Goal: Task Accomplishment & Management: Manage account settings

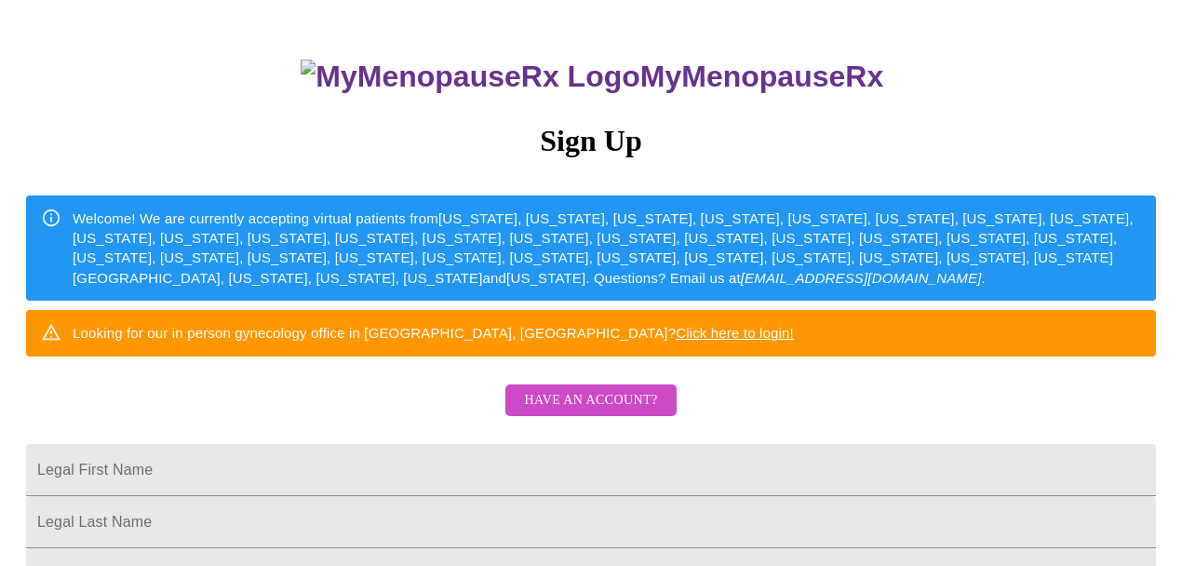
scroll to position [94, 0]
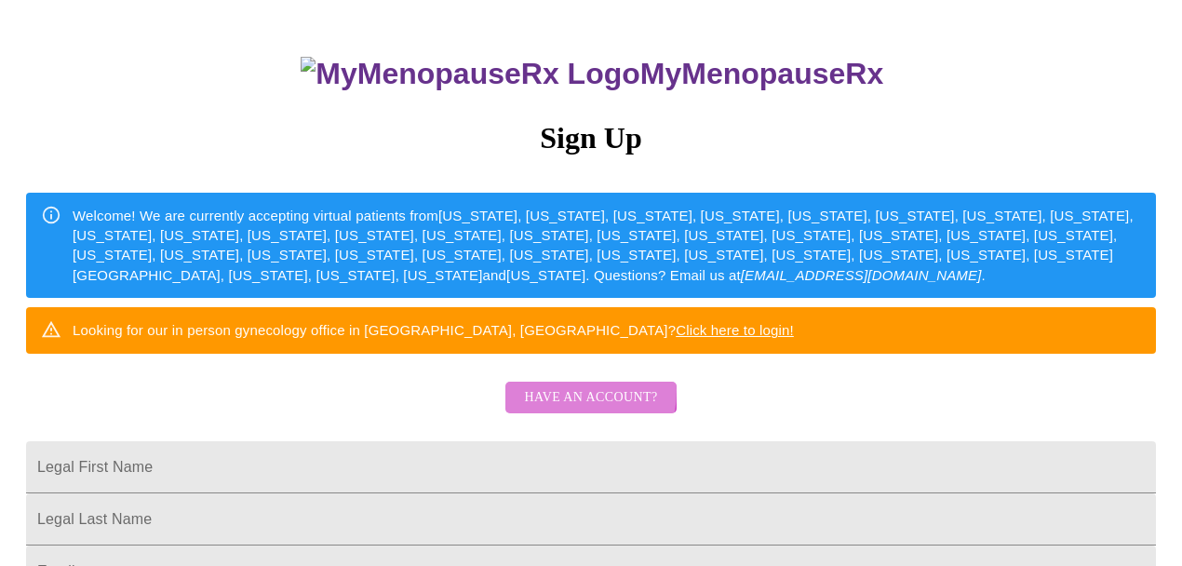
click at [562, 409] on span "Have an account?" at bounding box center [590, 397] width 133 height 23
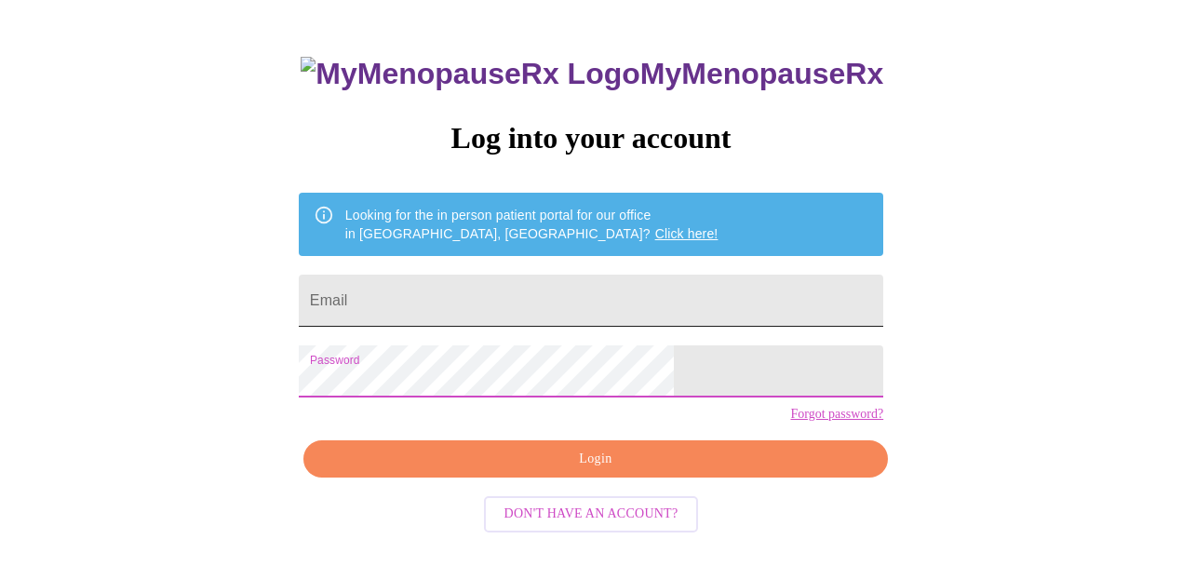
click at [469, 301] on input "Email" at bounding box center [591, 300] width 584 height 52
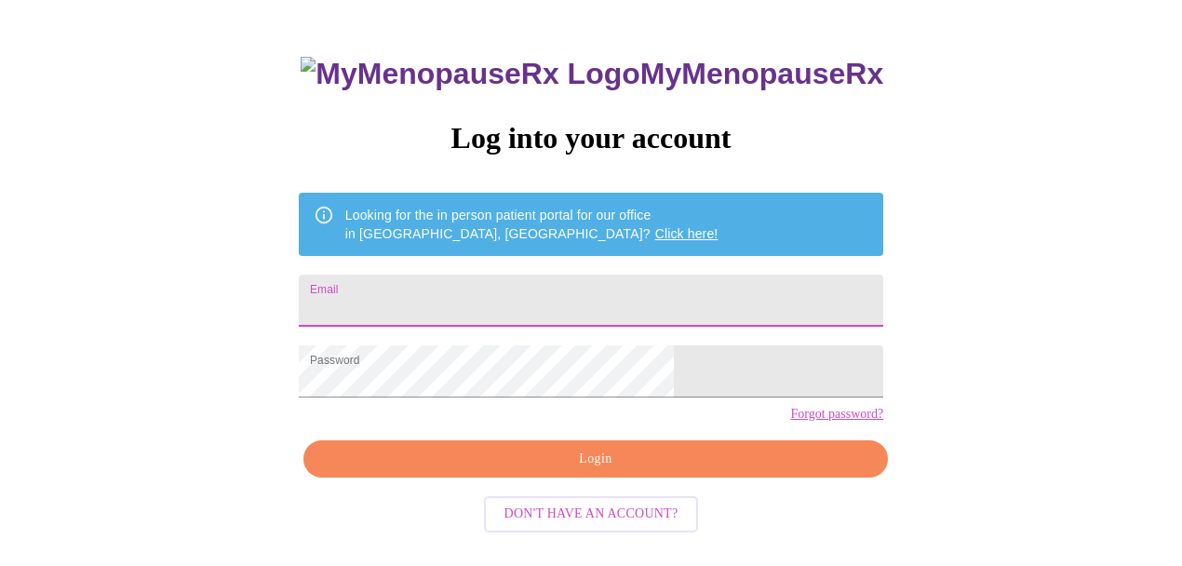
click at [469, 301] on input "Email" at bounding box center [591, 300] width 584 height 52
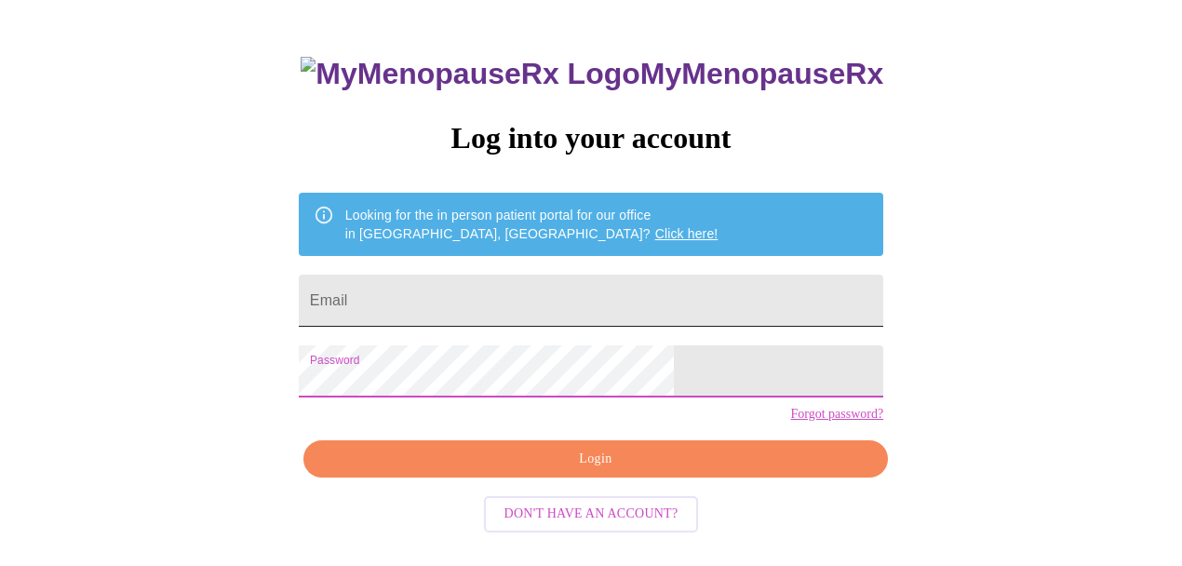
click at [523, 281] on input "Email" at bounding box center [591, 300] width 584 height 52
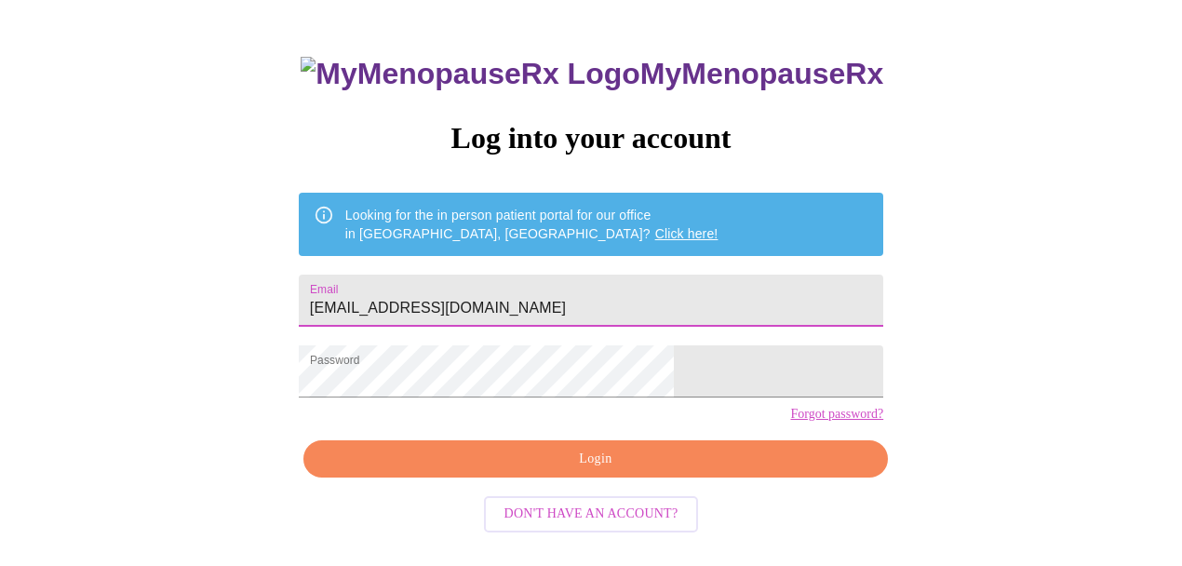
type input "vlong2643@icloud.com"
click at [984, 329] on div "MyMenopauseRx Log into your account Looking for the in person patient portal fo…" at bounding box center [590, 252] width 1167 height 679
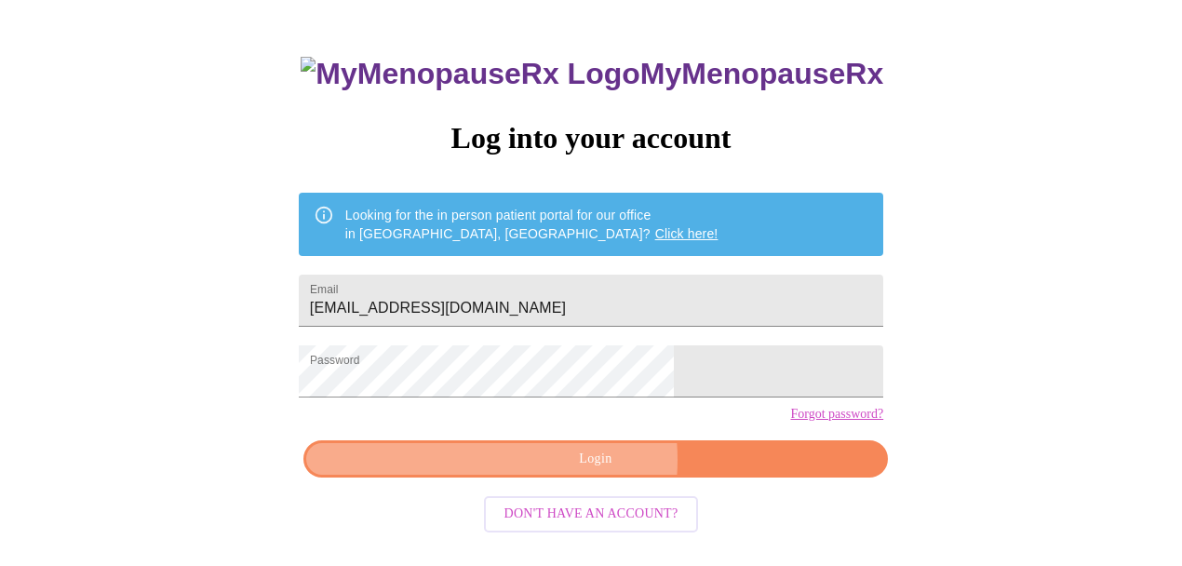
click at [566, 471] on span "Login" at bounding box center [596, 459] width 542 height 23
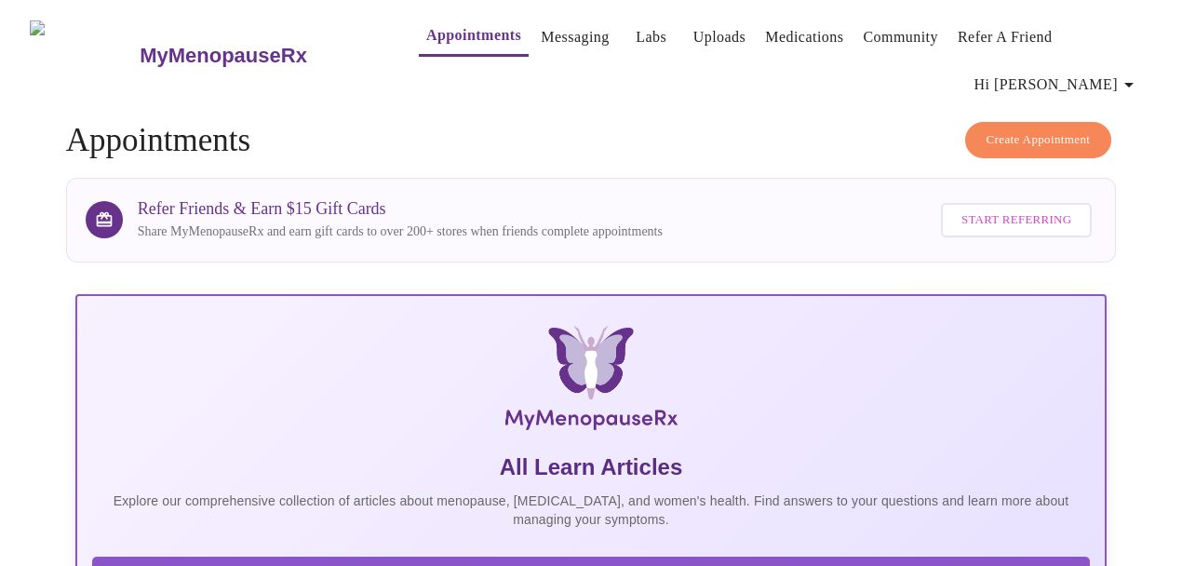
click at [1100, 72] on span "Hi [PERSON_NAME]" at bounding box center [1057, 85] width 166 height 26
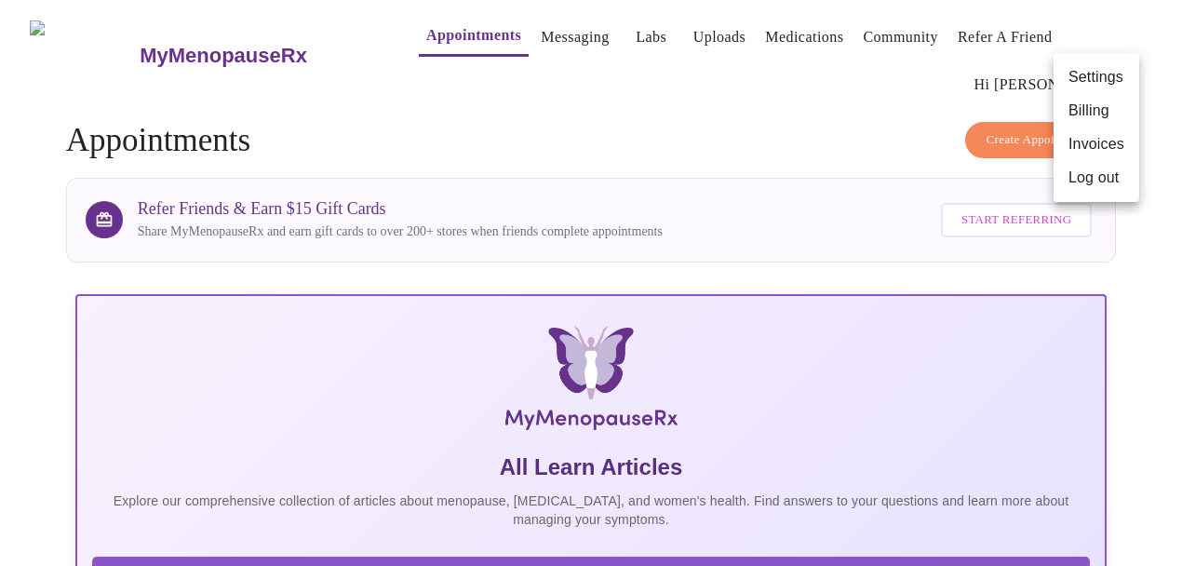
click at [1095, 112] on li "Billing" at bounding box center [1096, 110] width 86 height 33
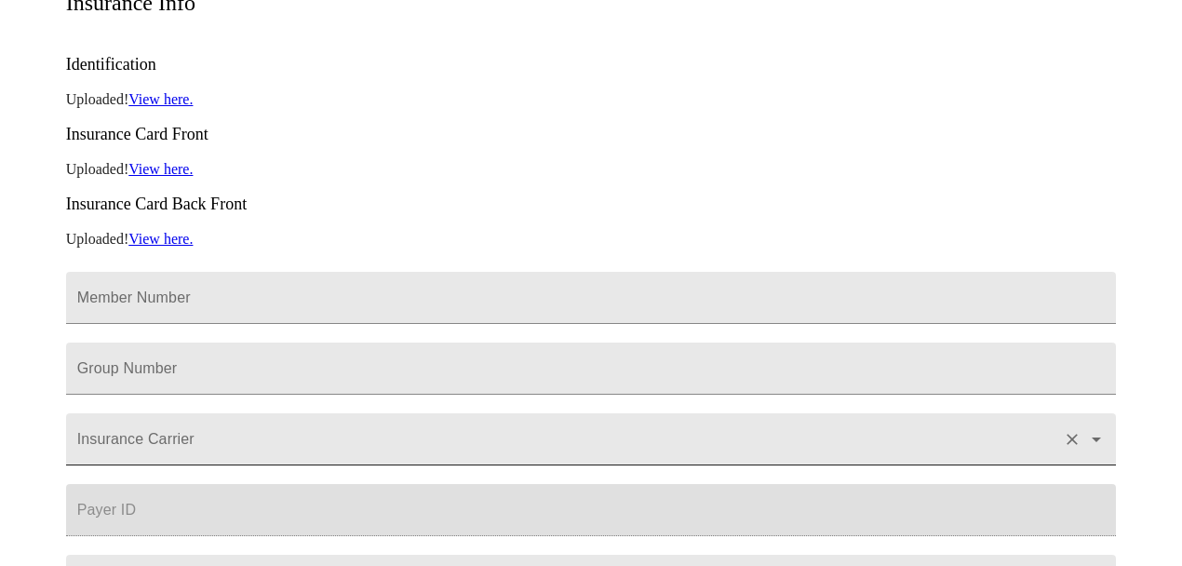
scroll to position [363, 0]
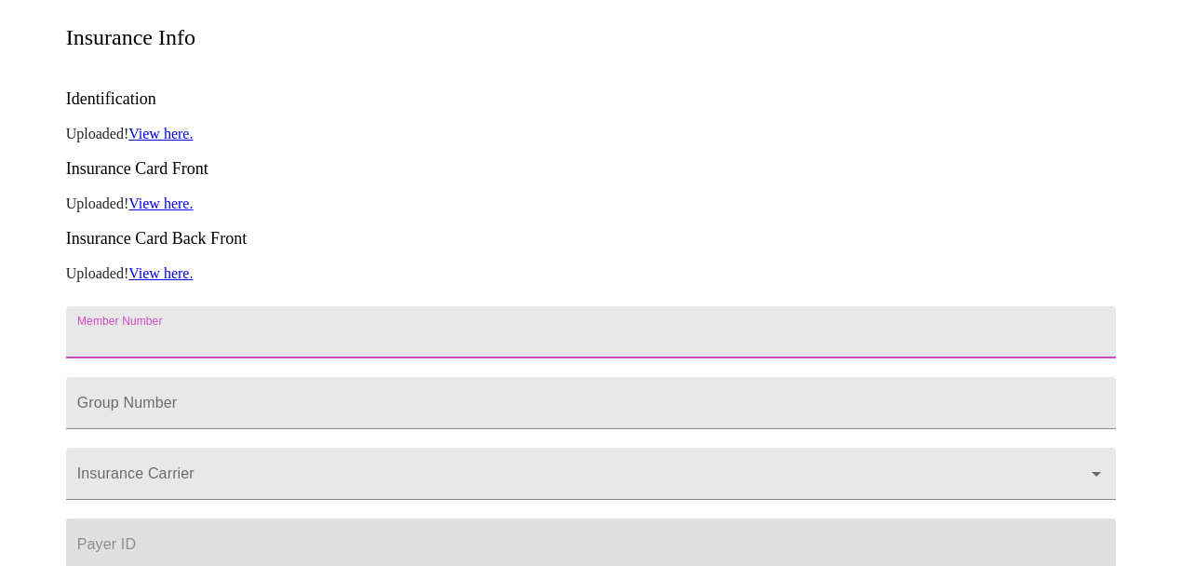
click at [324, 306] on input "Member Number" at bounding box center [591, 332] width 1051 height 52
paste input "0014736215"
type input "0014736215"
click at [94, 377] on input "Member Number" at bounding box center [591, 403] width 1051 height 52
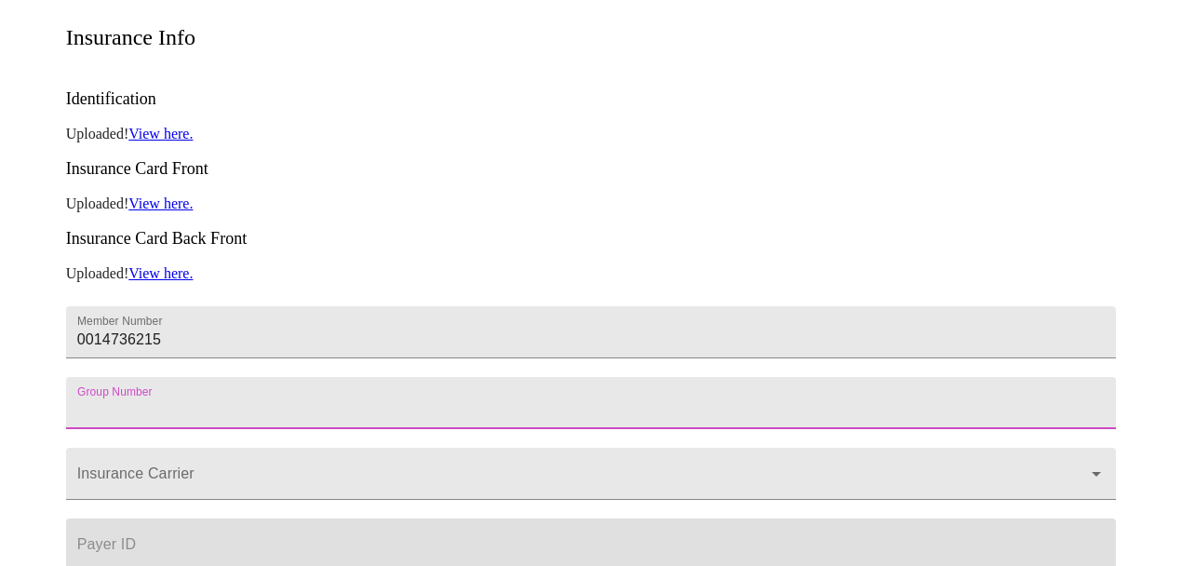
paste input "52Z6537120"
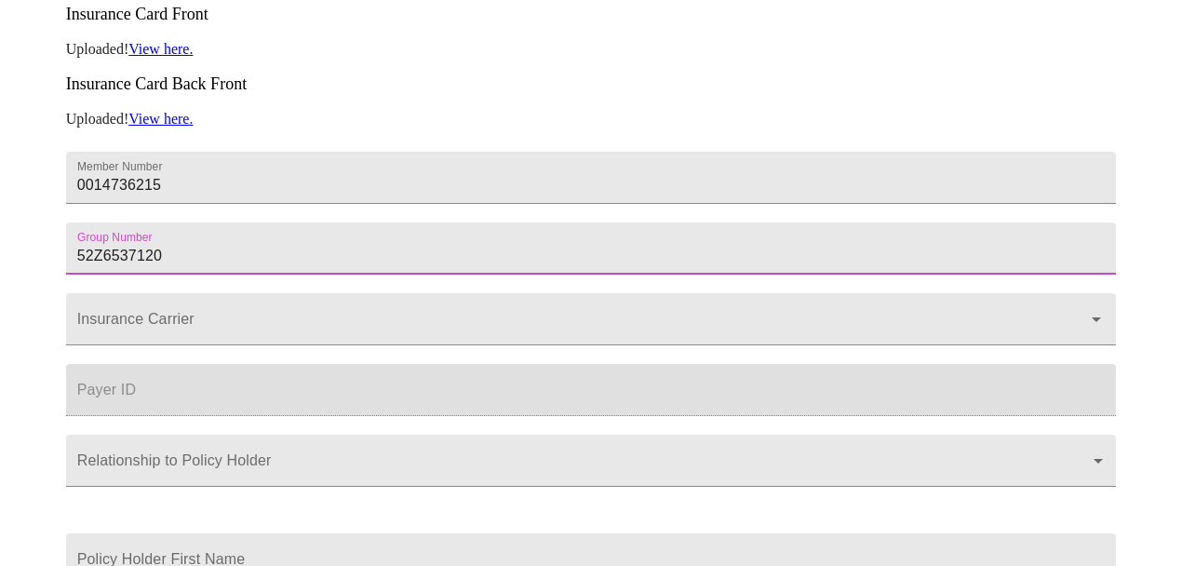
scroll to position [529, 0]
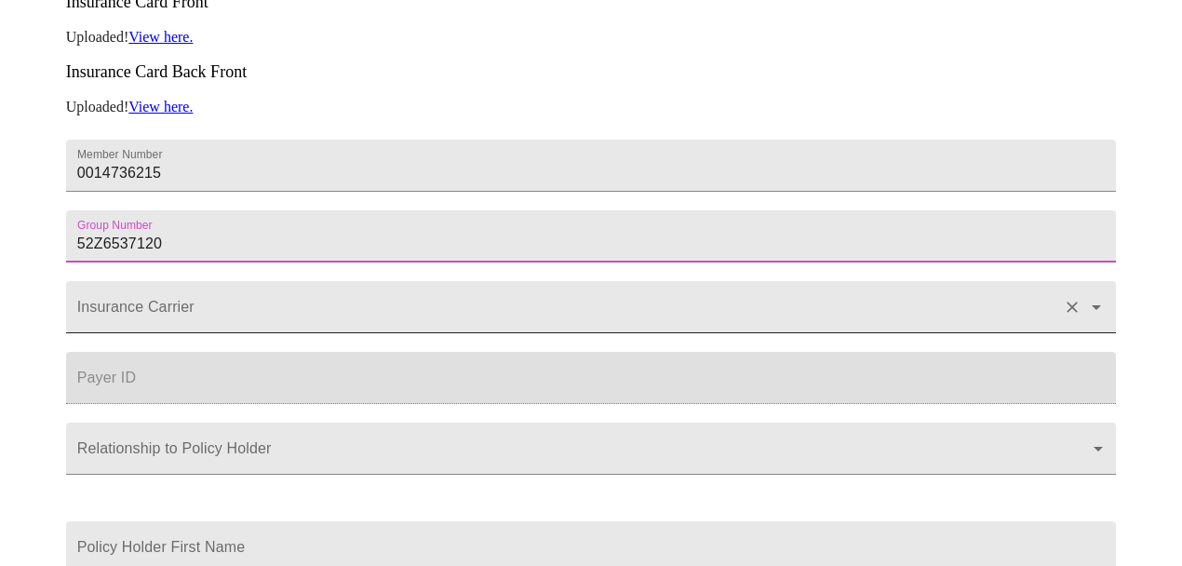
type input "52Z6537120"
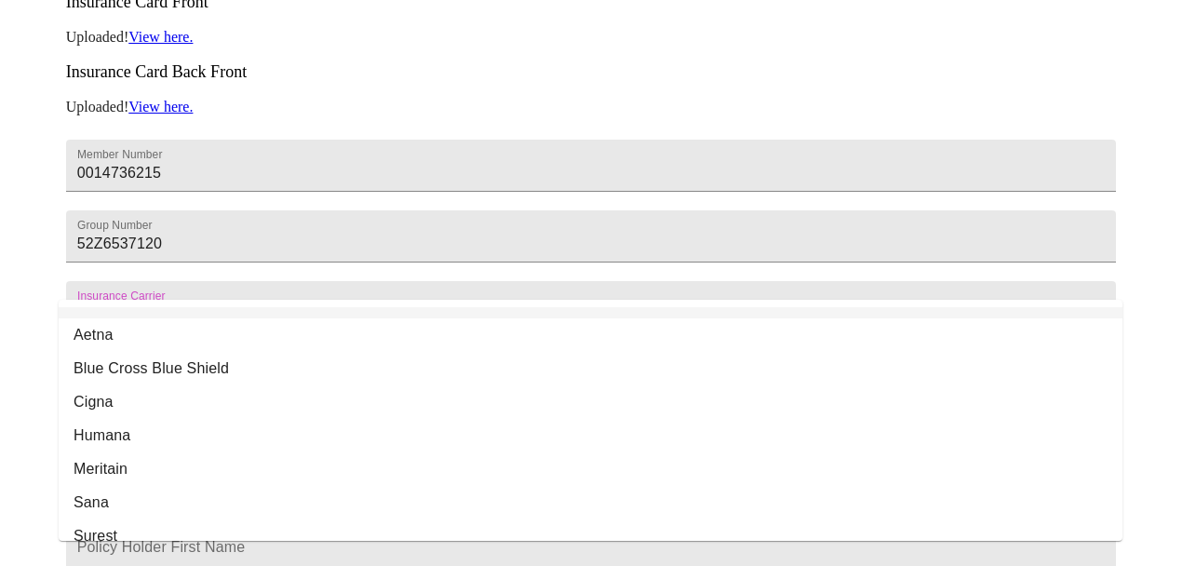
click at [160, 299] on input "Insurance Carrier" at bounding box center [565, 316] width 983 height 34
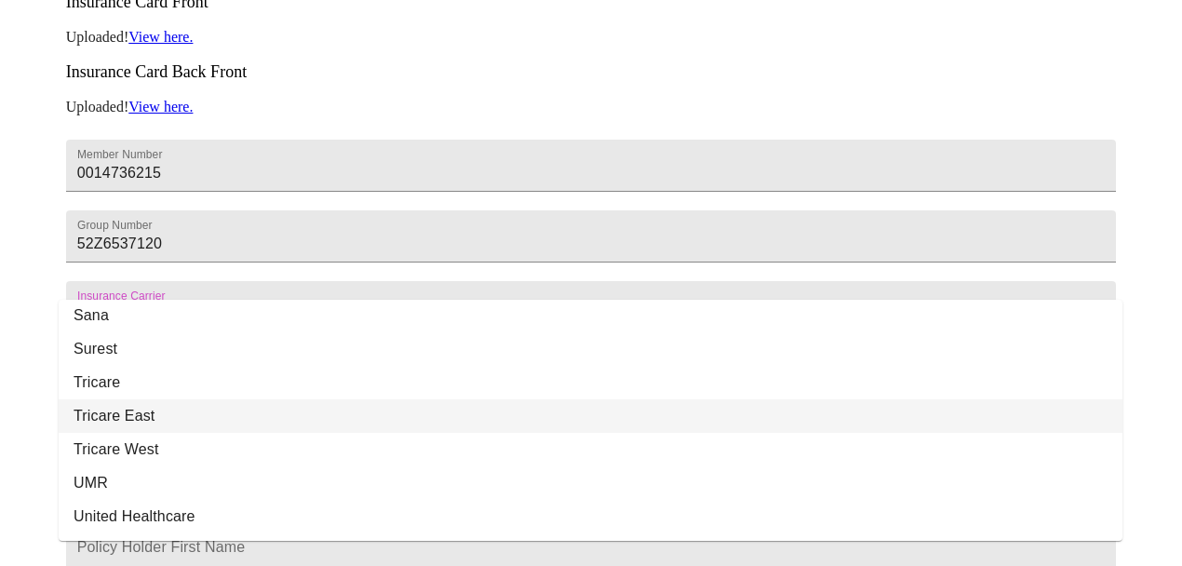
scroll to position [202, 0]
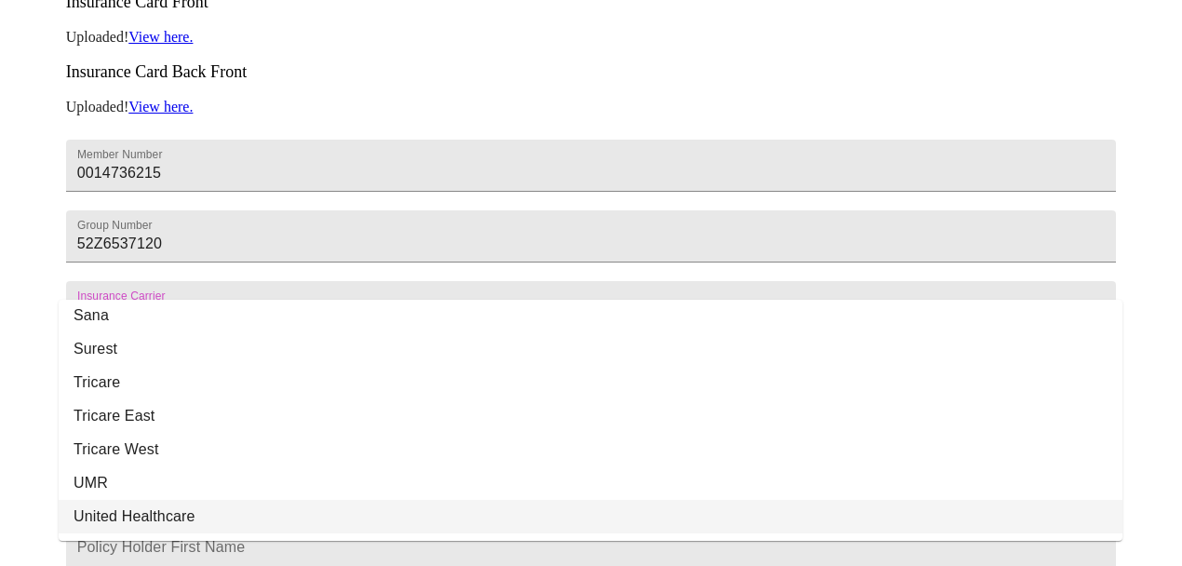
click at [163, 500] on li "United Healthcare" at bounding box center [591, 516] width 1064 height 33
type input "United Healthcare"
type input "87726"
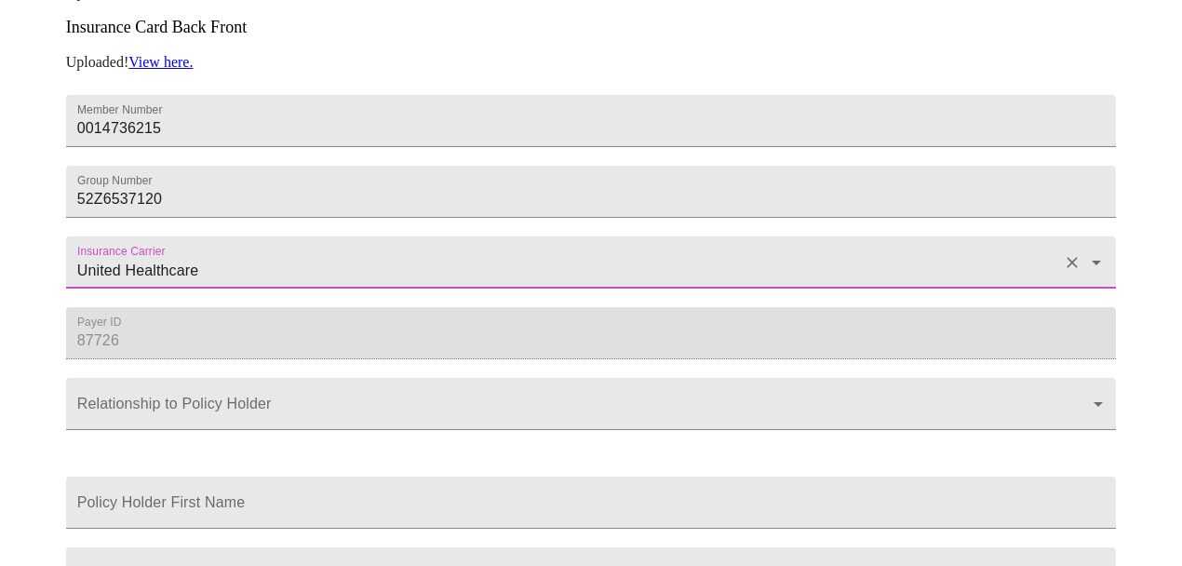
scroll to position [588, 0]
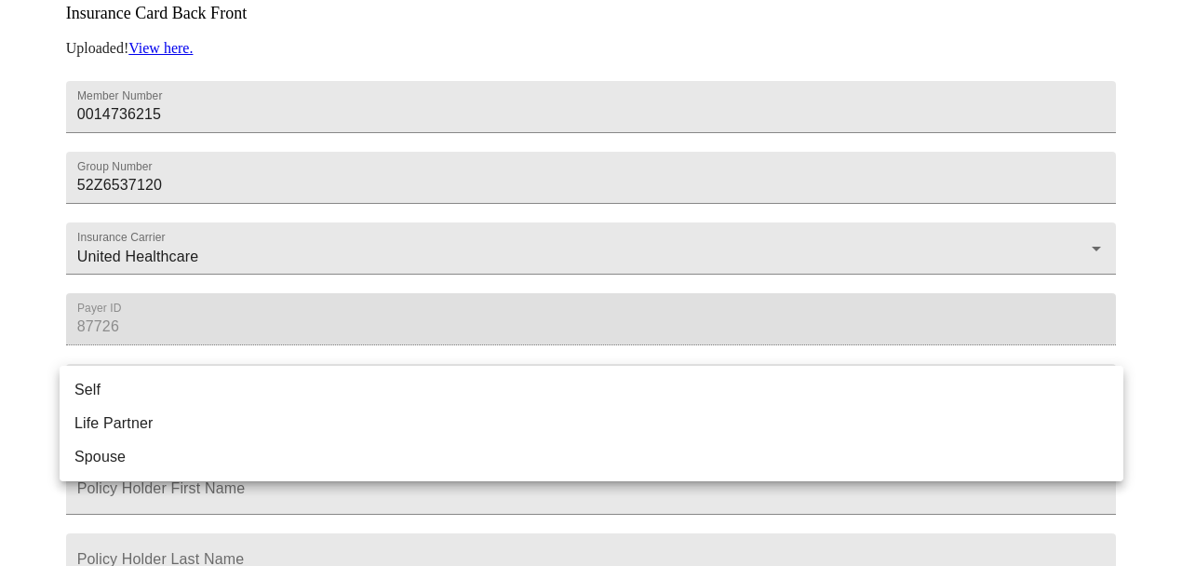
click at [309, 388] on body "MyMenopauseRx Appointments Messaging Labs Uploads Medications Community Refer a…" at bounding box center [590, 31] width 1167 height 1225
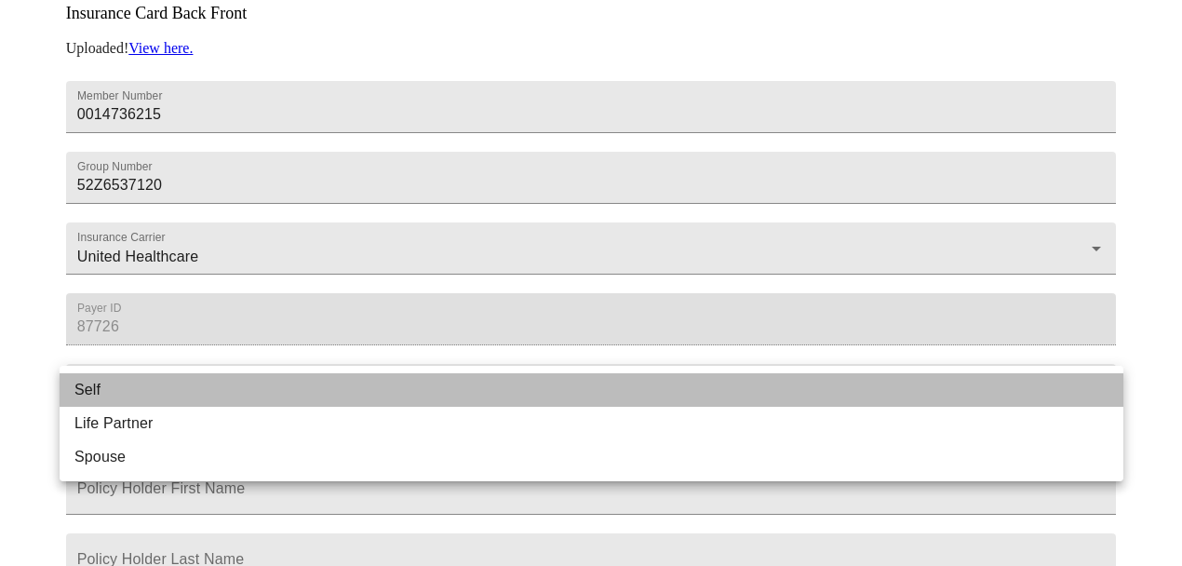
click at [243, 376] on li "Self" at bounding box center [592, 389] width 1064 height 33
type input "Self"
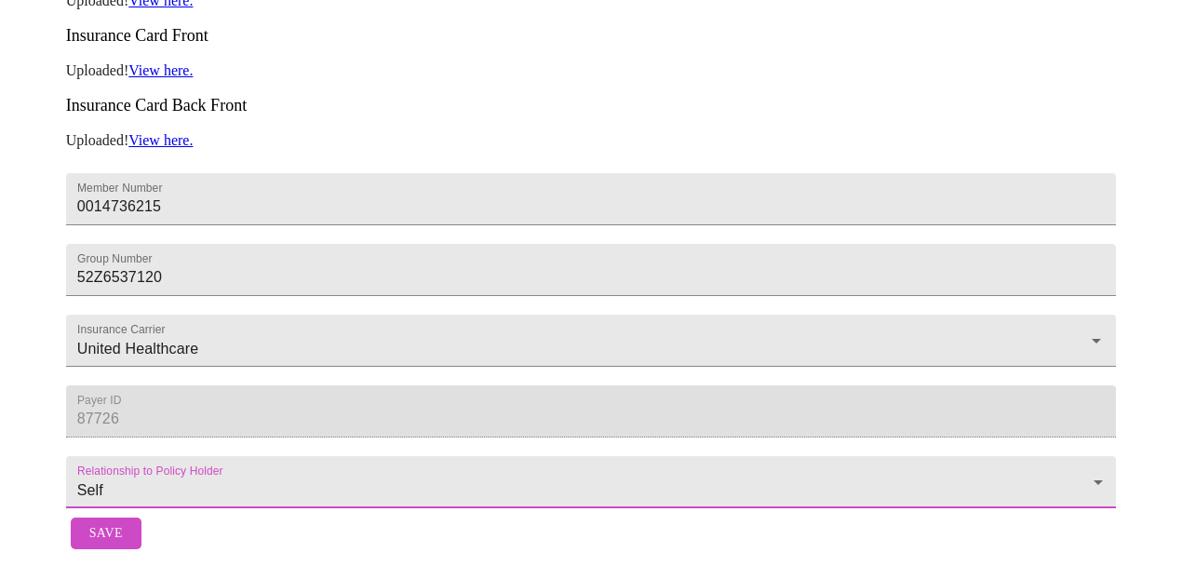
click at [101, 522] on span "Save" at bounding box center [105, 533] width 33 height 23
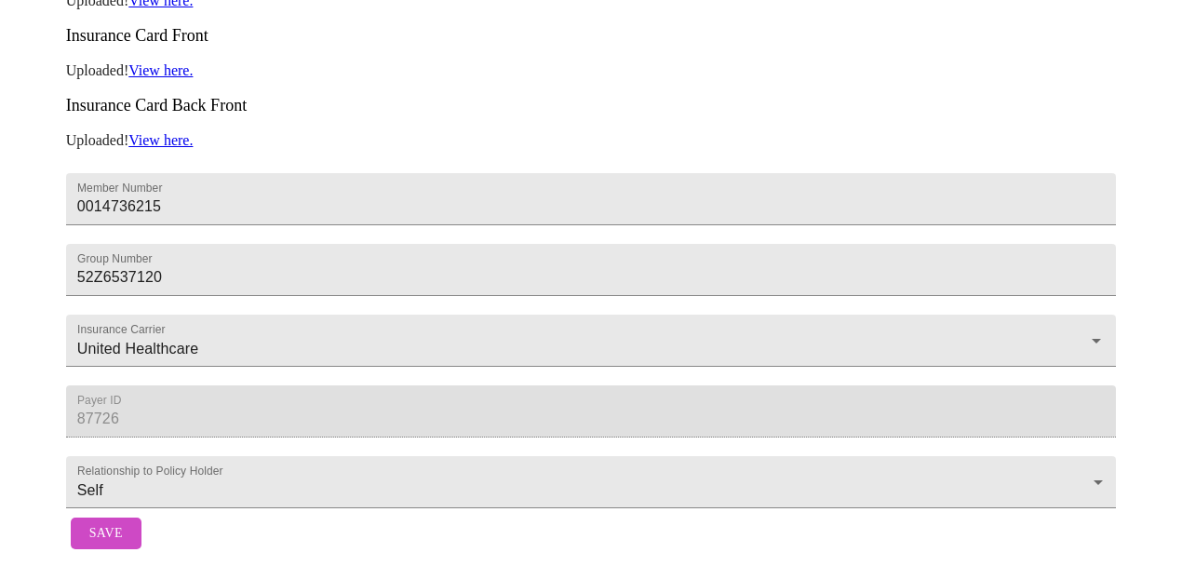
click at [91, 522] on span "Save" at bounding box center [105, 533] width 33 height 23
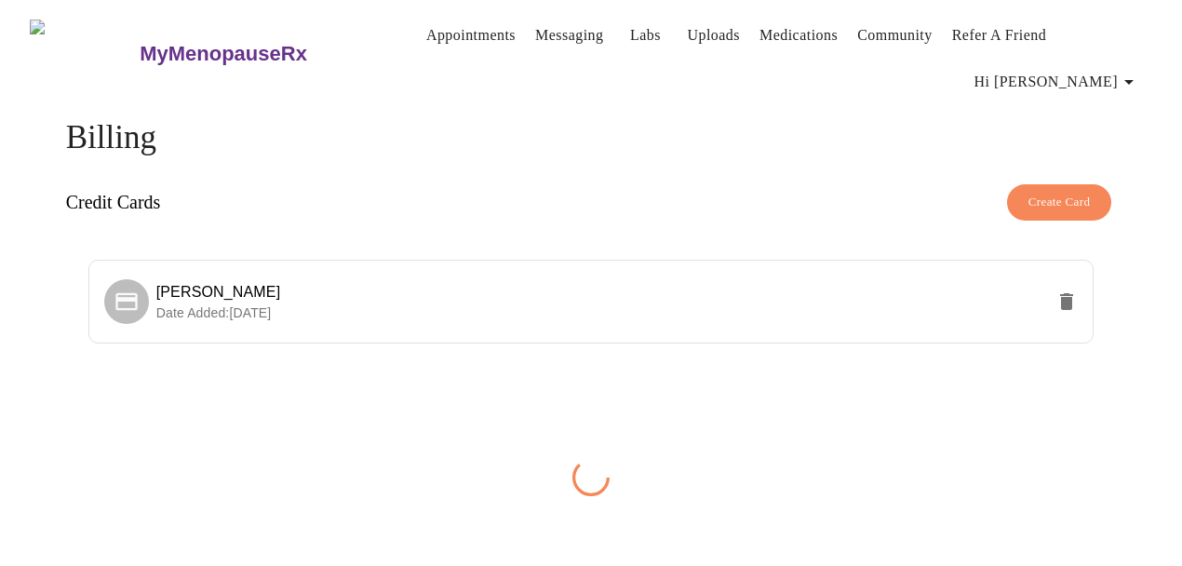
scroll to position [0, 0]
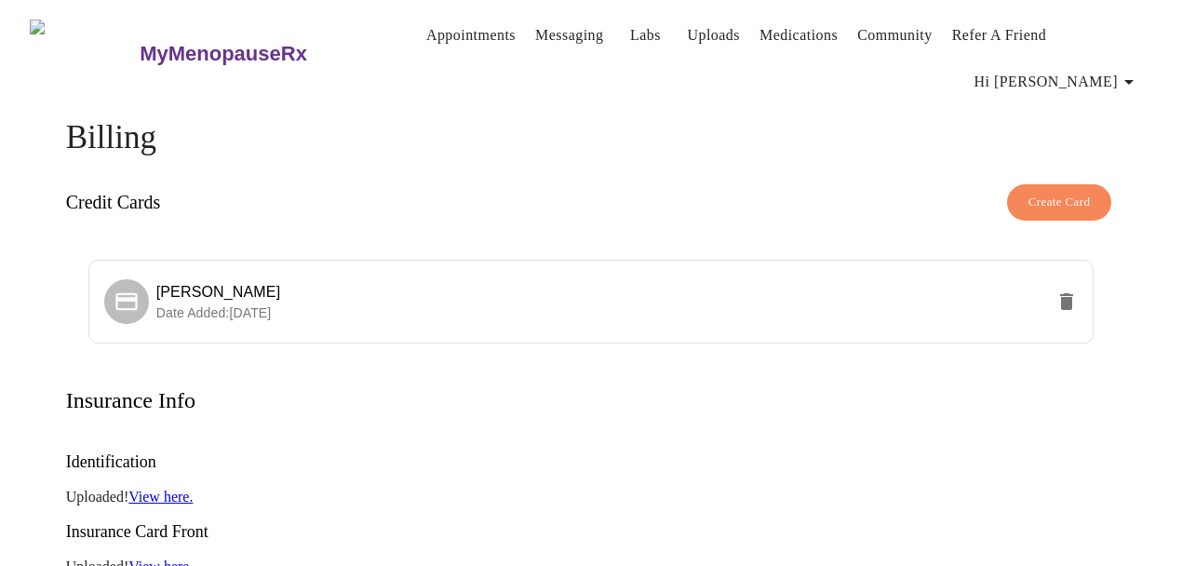
click at [152, 489] on link "View here." at bounding box center [160, 497] width 64 height 16
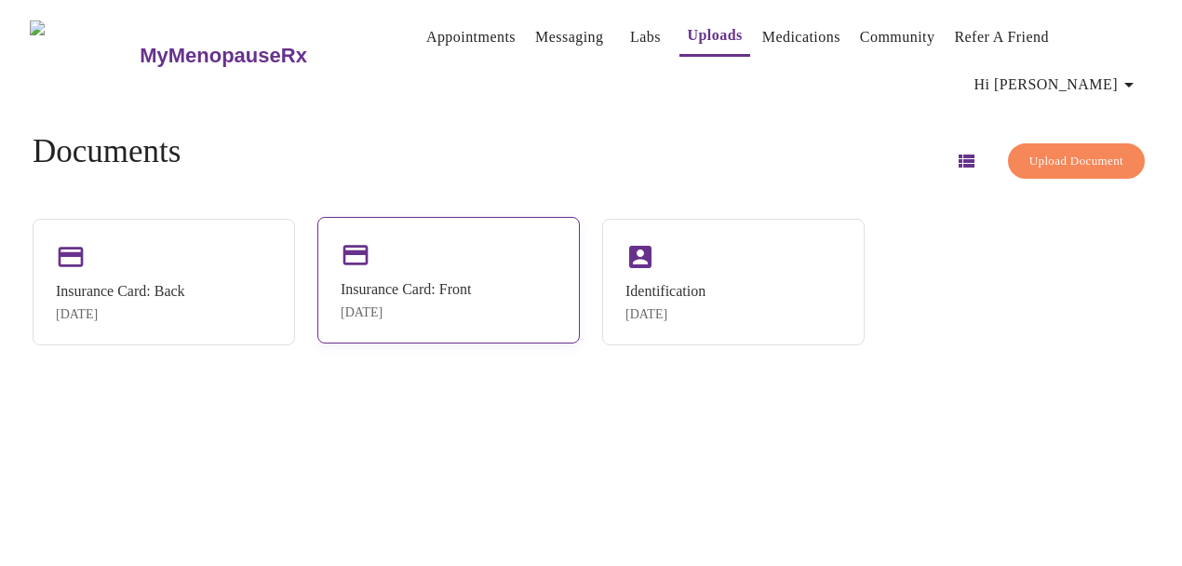
click at [403, 285] on div "Insurance Card: Front" at bounding box center [406, 289] width 130 height 17
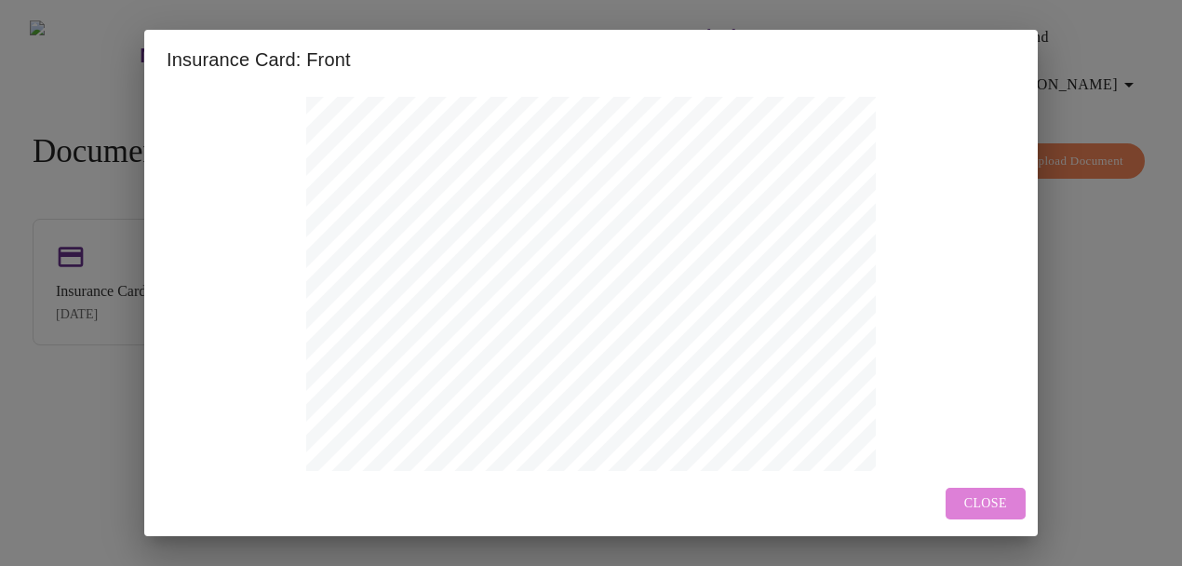
click at [966, 501] on span "Close" at bounding box center [985, 503] width 43 height 23
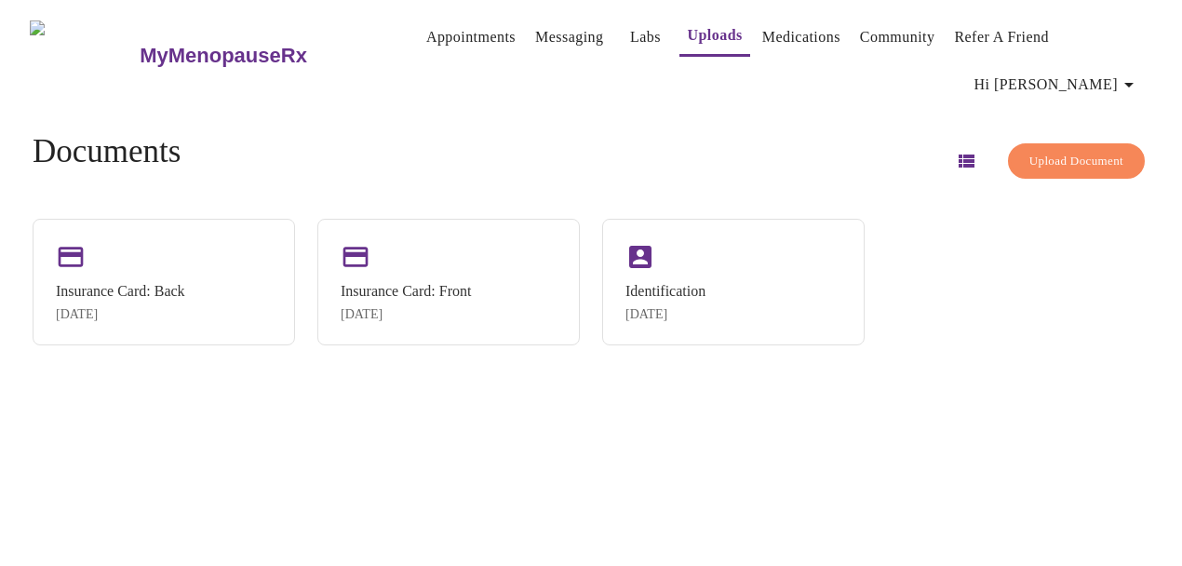
click at [1064, 158] on span "Upload Document" at bounding box center [1076, 161] width 94 height 21
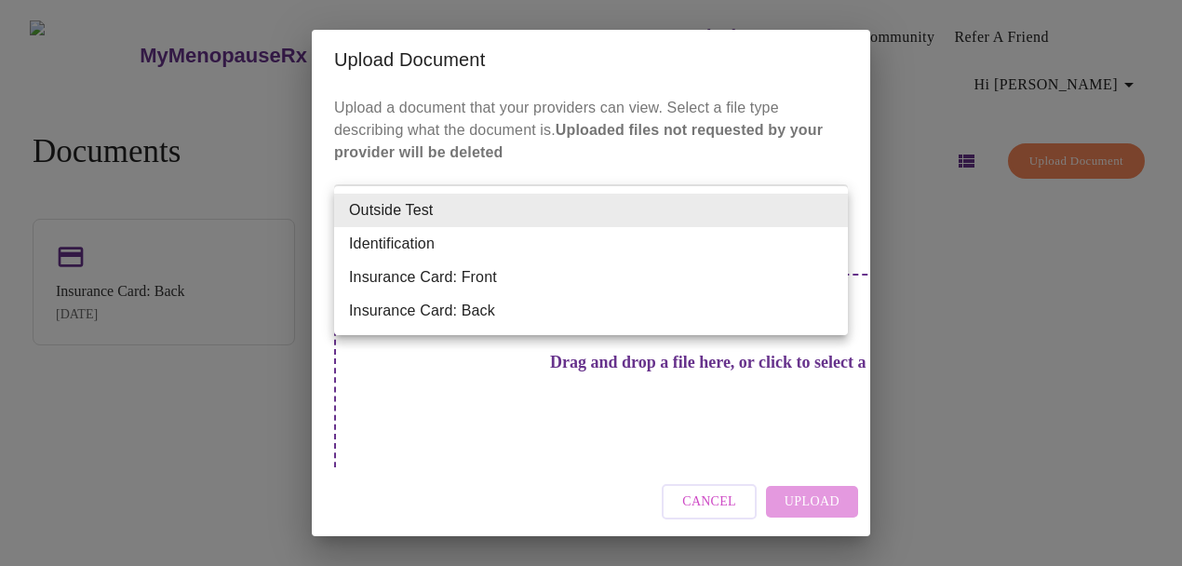
click at [587, 215] on body "MyMenopauseRx Appointments Messaging Labs Uploads Medications Community Refer a…" at bounding box center [590, 290] width 1167 height 566
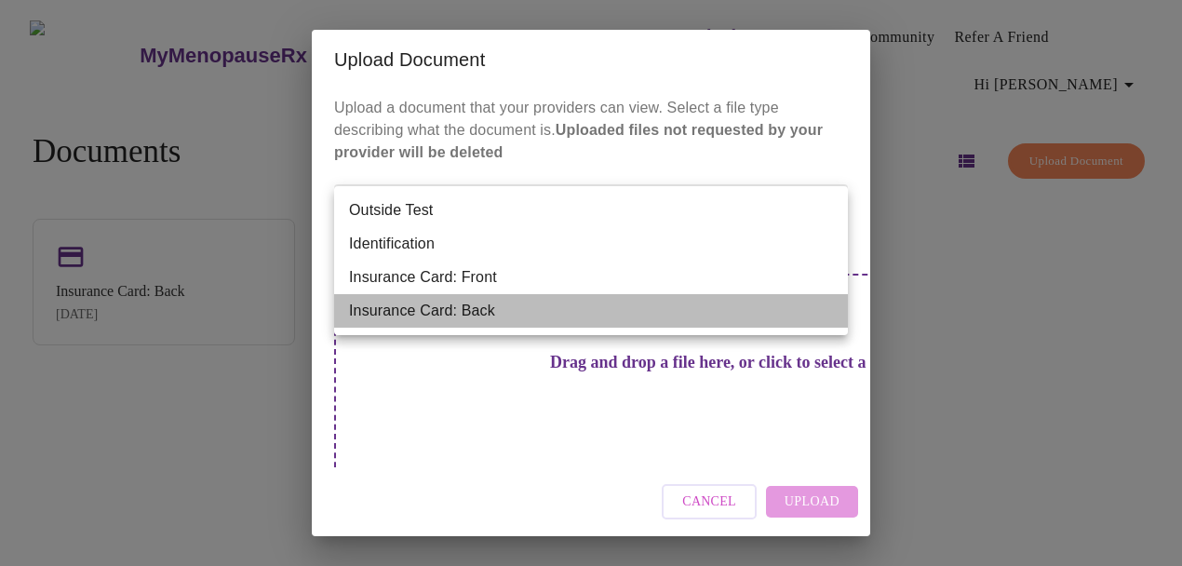
click at [491, 304] on li "Insurance Card: Back" at bounding box center [591, 310] width 514 height 33
type input "Insurance Card: Back"
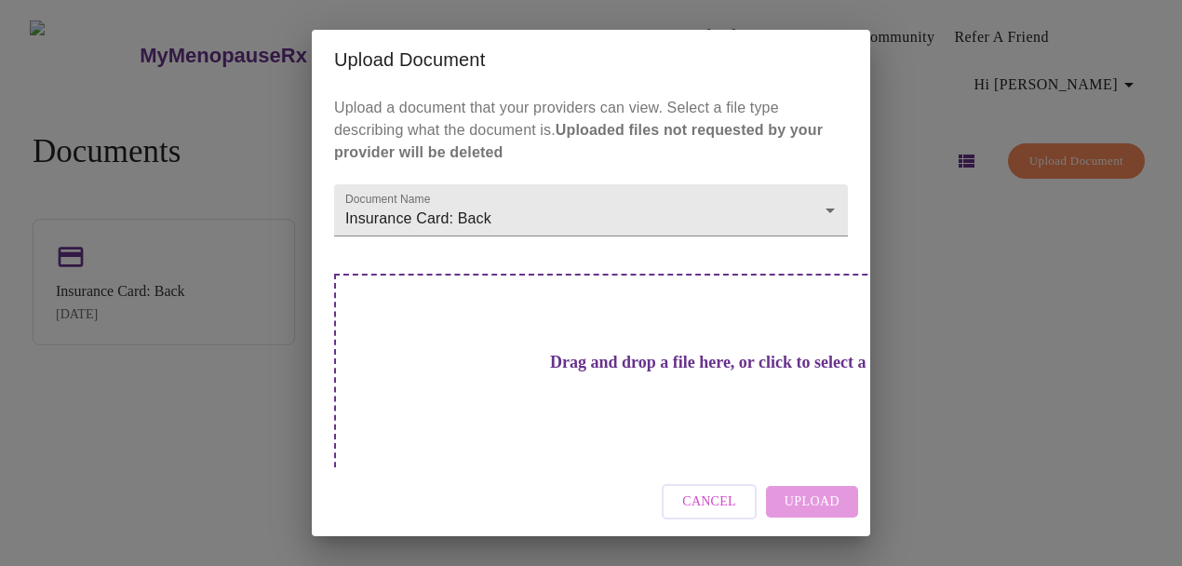
click at [505, 353] on h3 "Drag and drop a file here, or click to select a file" at bounding box center [721, 363] width 514 height 20
click at [720, 507] on span "Cancel" at bounding box center [709, 501] width 54 height 23
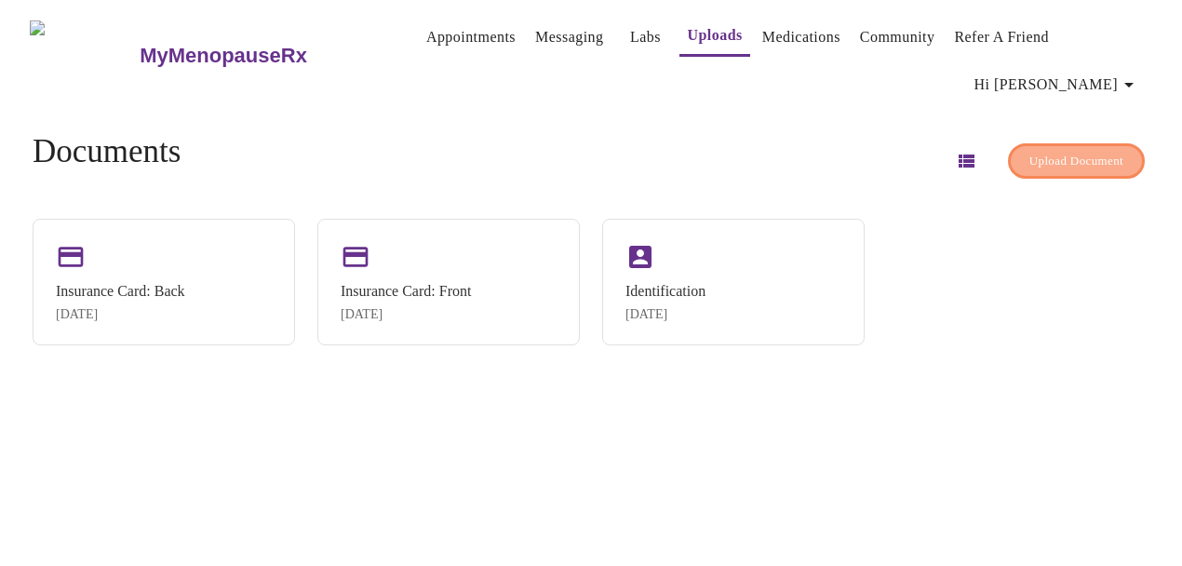
click at [1034, 160] on span "Upload Document" at bounding box center [1076, 161] width 94 height 21
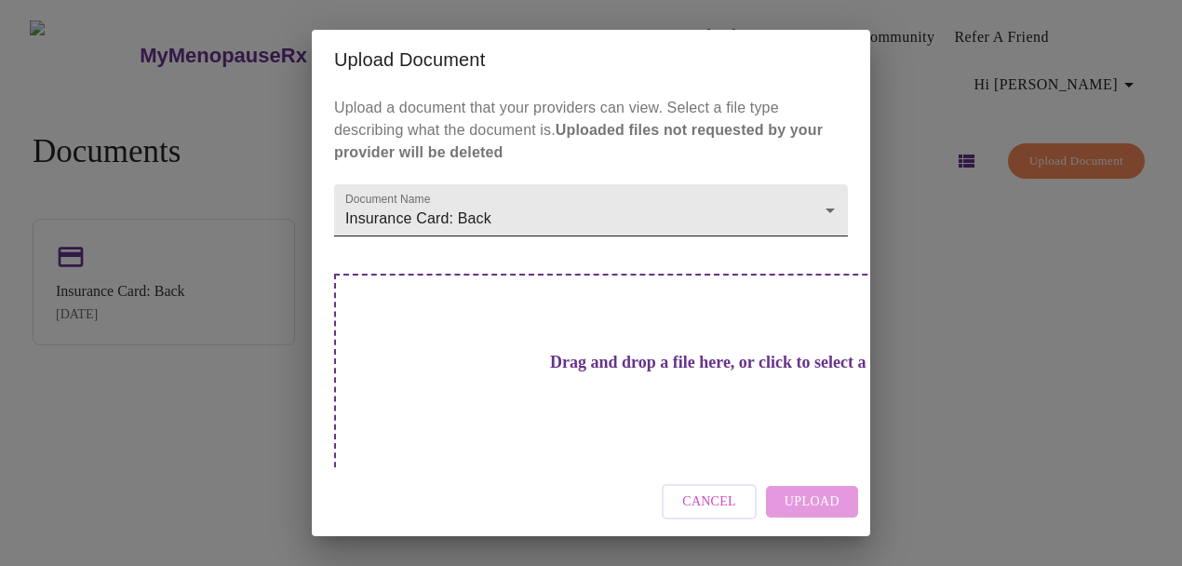
click at [829, 211] on body "MyMenopauseRx Appointments Messaging Labs Uploads Medications Community Refer a…" at bounding box center [590, 290] width 1167 height 566
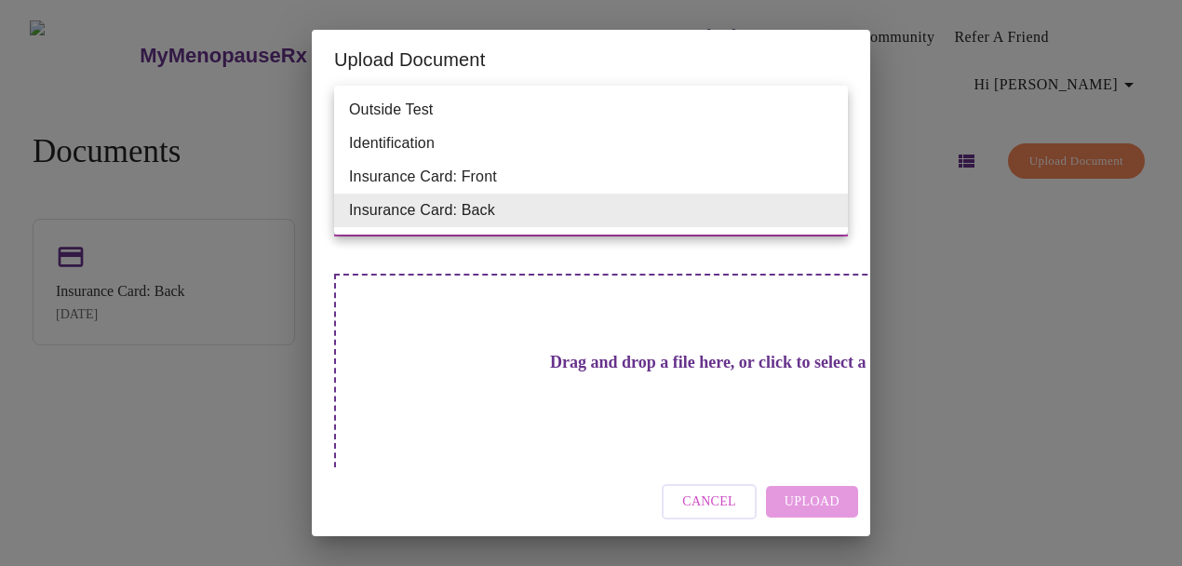
click at [829, 211] on li "Insurance Card: Back" at bounding box center [591, 210] width 514 height 33
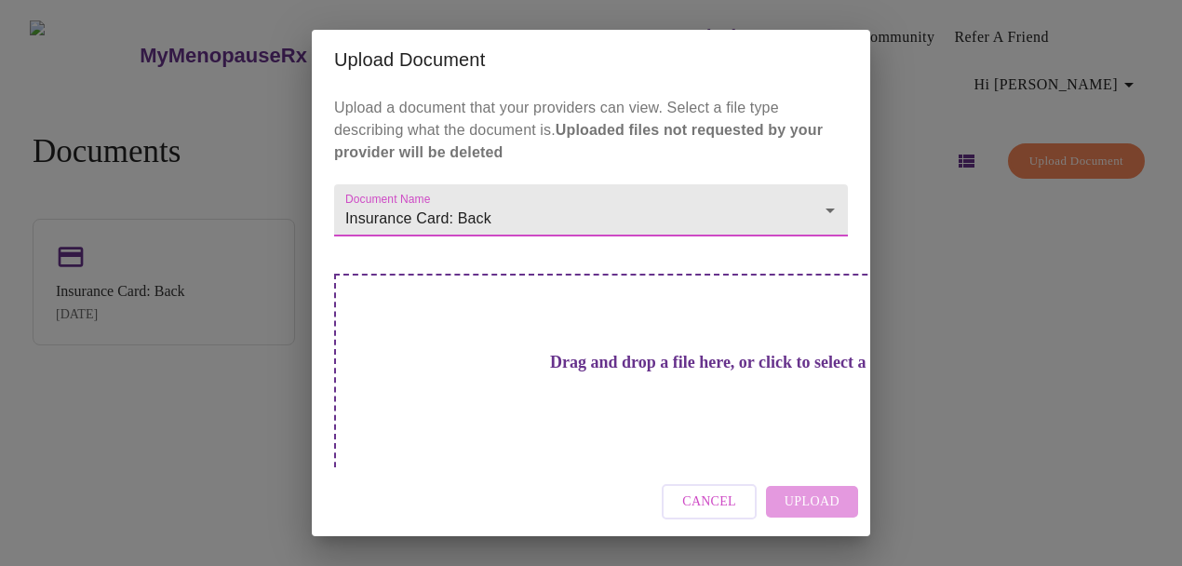
click at [657, 358] on h3 "Drag and drop a file here, or click to select a file" at bounding box center [721, 363] width 514 height 20
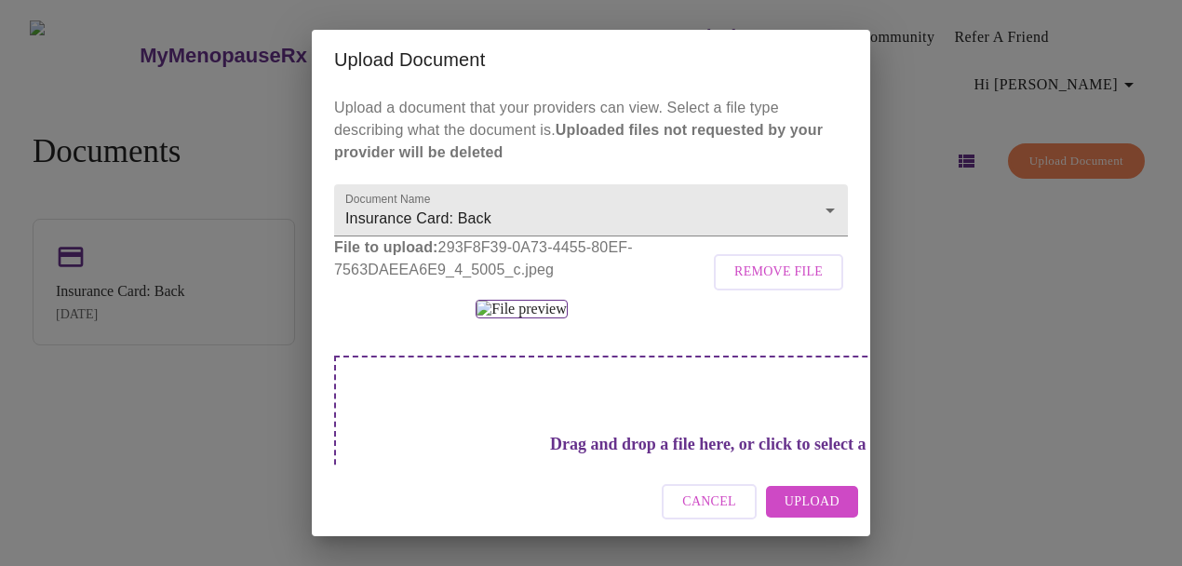
click at [792, 284] on span "Remove File" at bounding box center [778, 272] width 88 height 23
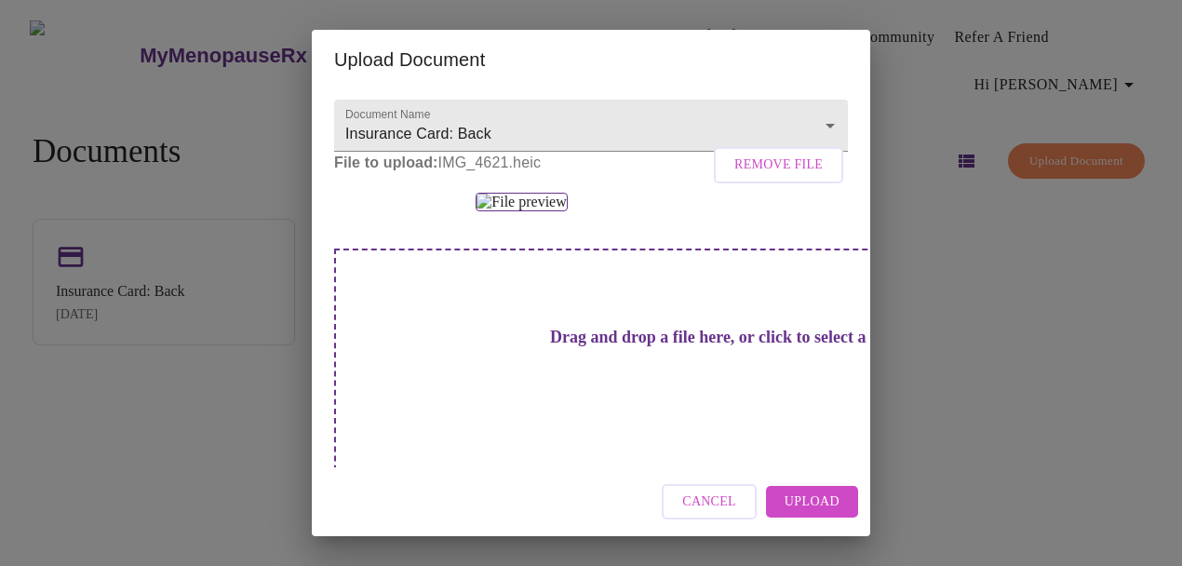
scroll to position [84, 0]
click at [529, 212] on img at bounding box center [520, 203] width 91 height 19
click at [708, 515] on button "Cancel" at bounding box center [709, 502] width 95 height 36
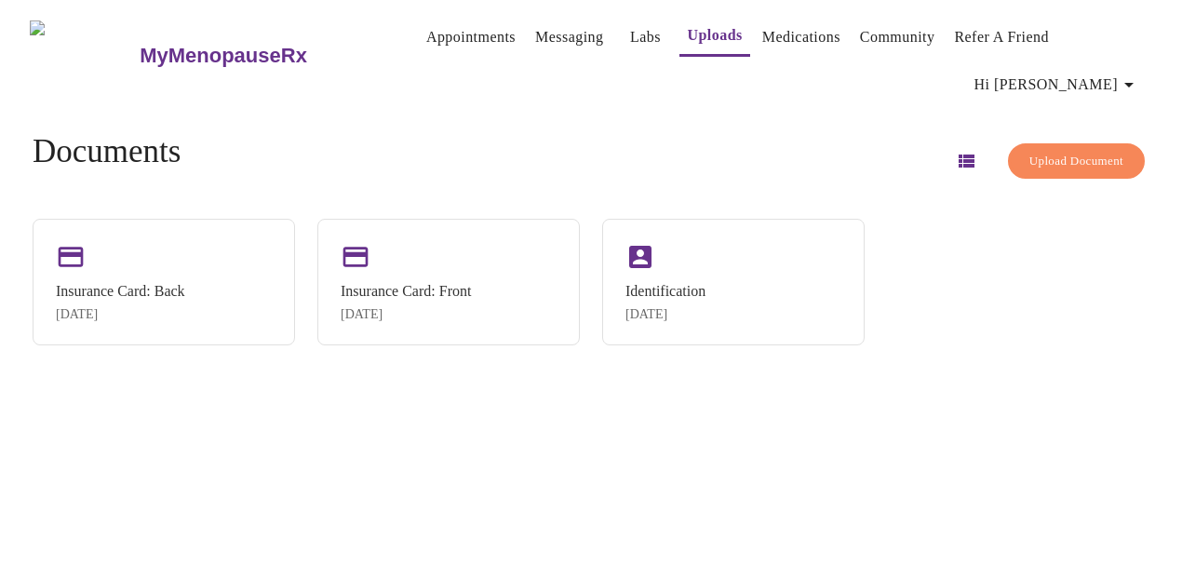
scroll to position [0, 0]
